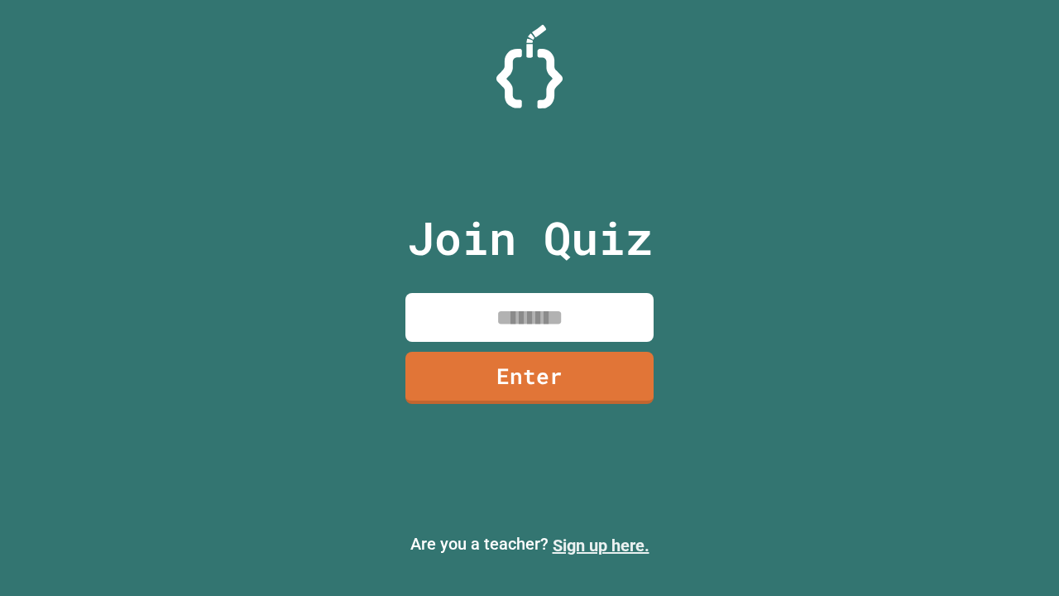
click at [601, 545] on link "Sign up here." at bounding box center [601, 545] width 97 height 20
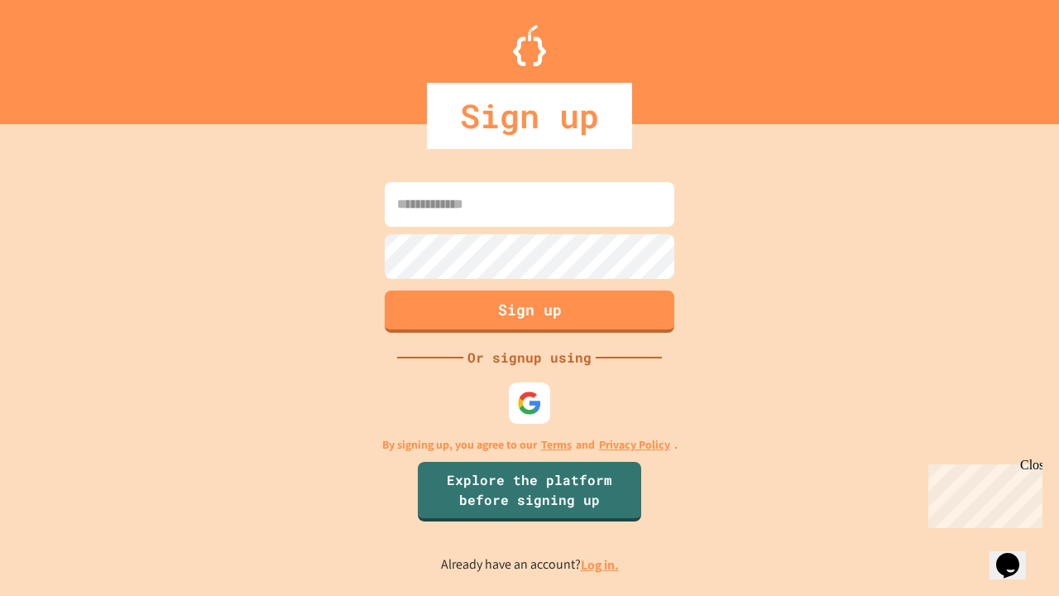
click at [601, 564] on link "Log in." at bounding box center [600, 564] width 38 height 17
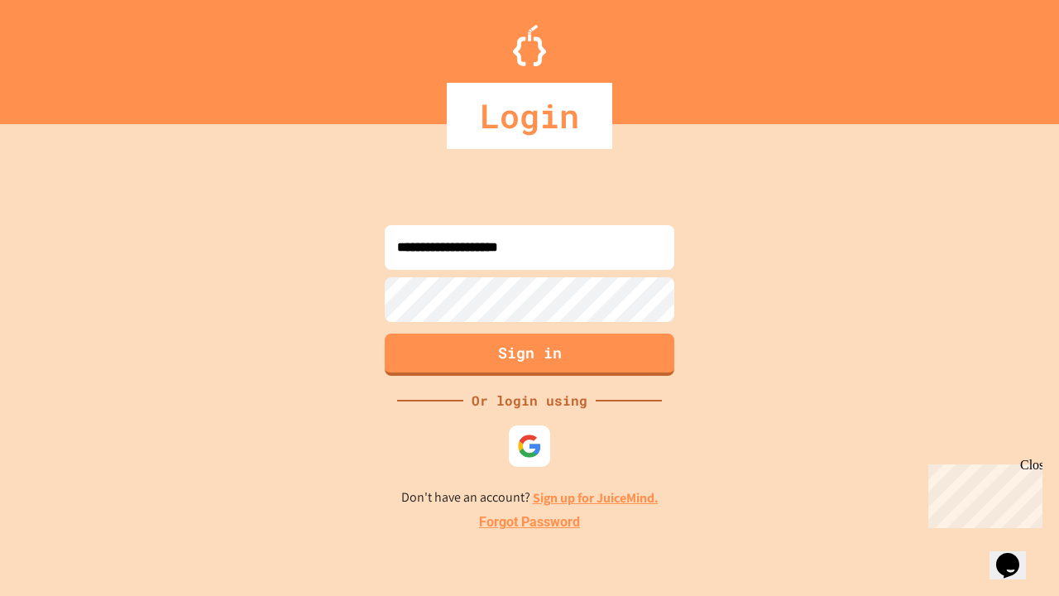
type input "**********"
